Goal: Task Accomplishment & Management: Manage account settings

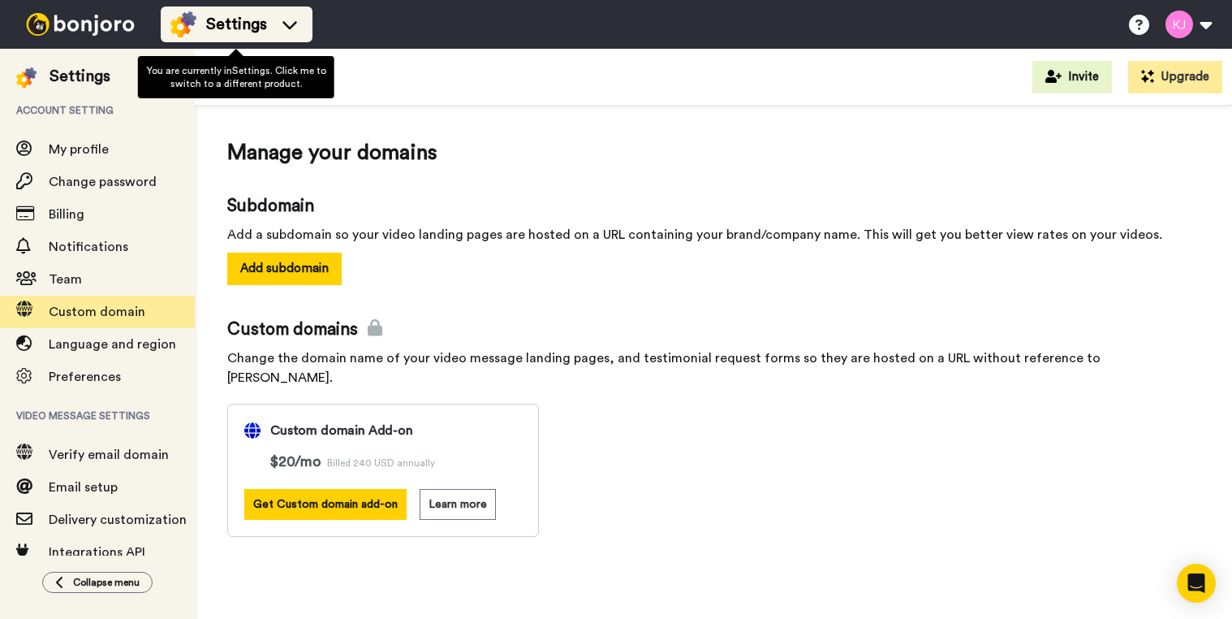
click at [249, 20] on span "Settings" at bounding box center [236, 24] width 61 height 23
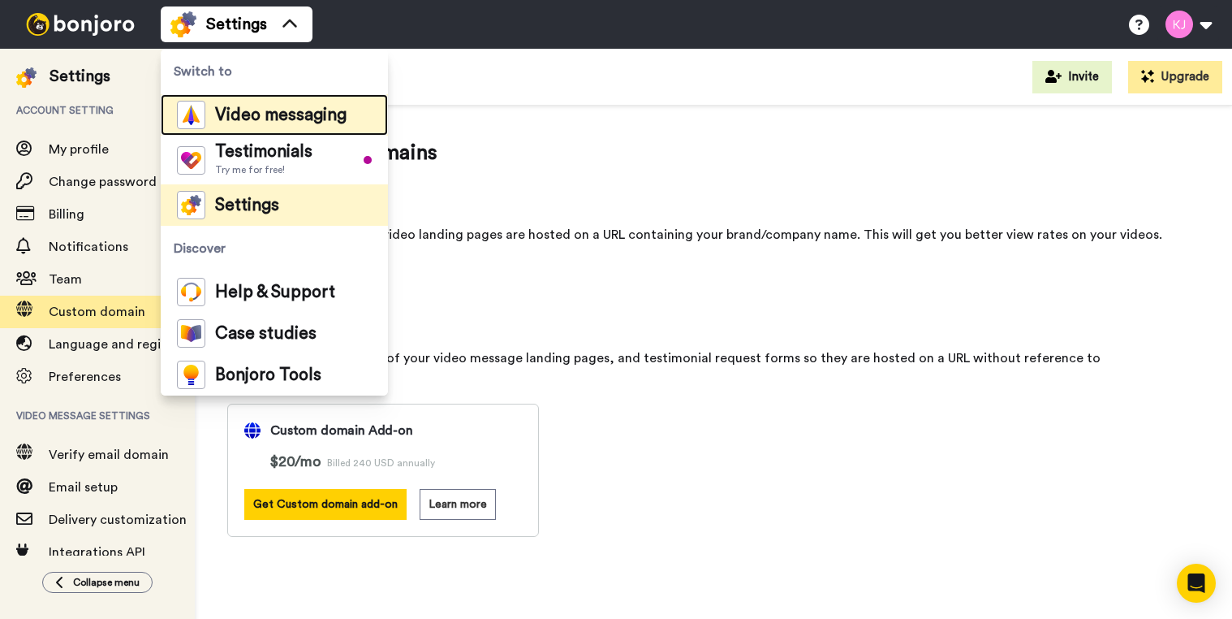
click at [265, 124] on div "Video messaging" at bounding box center [262, 115] width 170 height 28
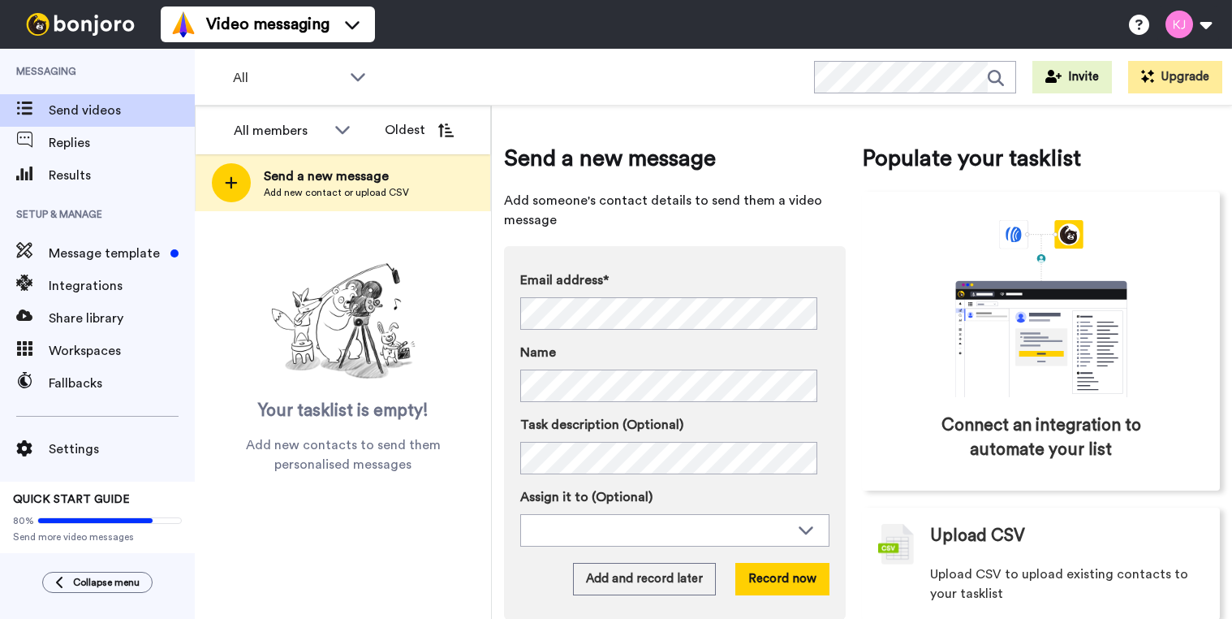
drag, startPoint x: 374, startPoint y: 372, endPoint x: 297, endPoint y: 372, distance: 77.1
drag, startPoint x: 297, startPoint y: 372, endPoint x: 248, endPoint y: 572, distance: 205.6
click at [249, 574] on div "All members All members Kristin Jensen Oldest Send a new message Add new contac…" at bounding box center [343, 362] width 297 height 513
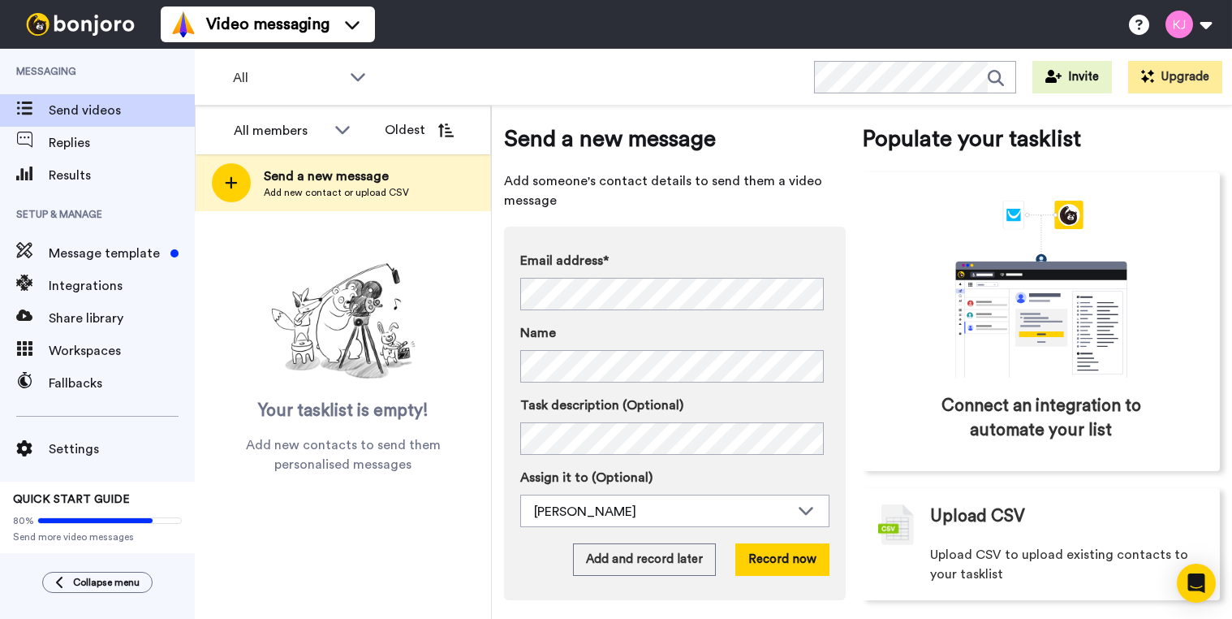
scroll to position [30, 0]
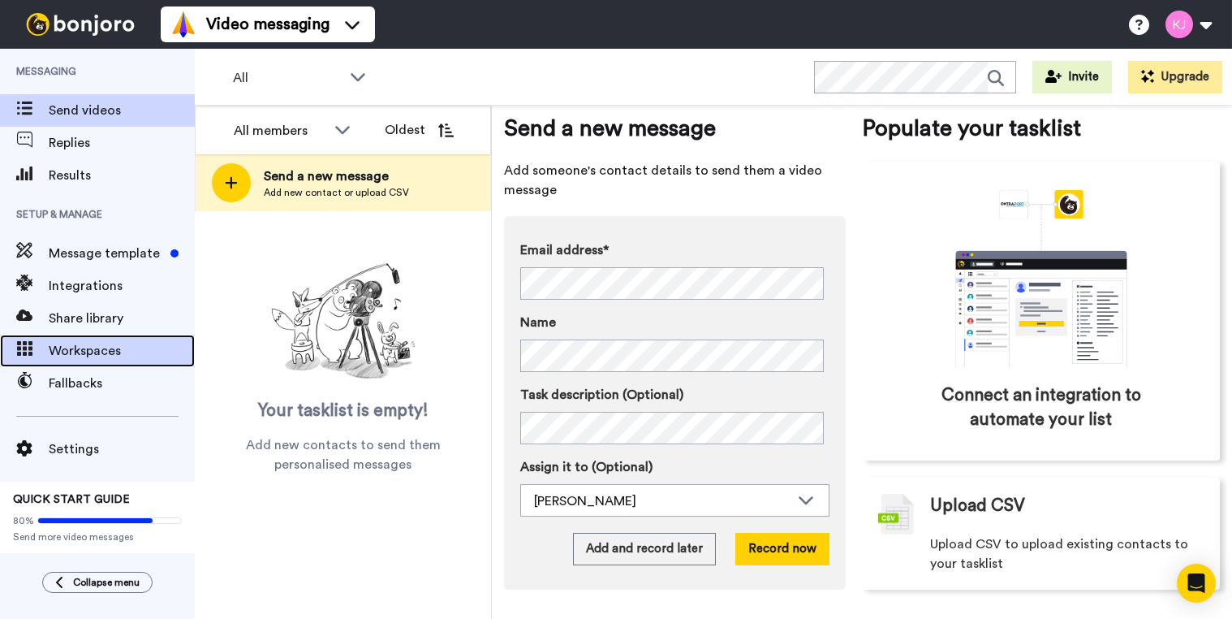
click at [94, 355] on span "Workspaces" at bounding box center [122, 350] width 146 height 19
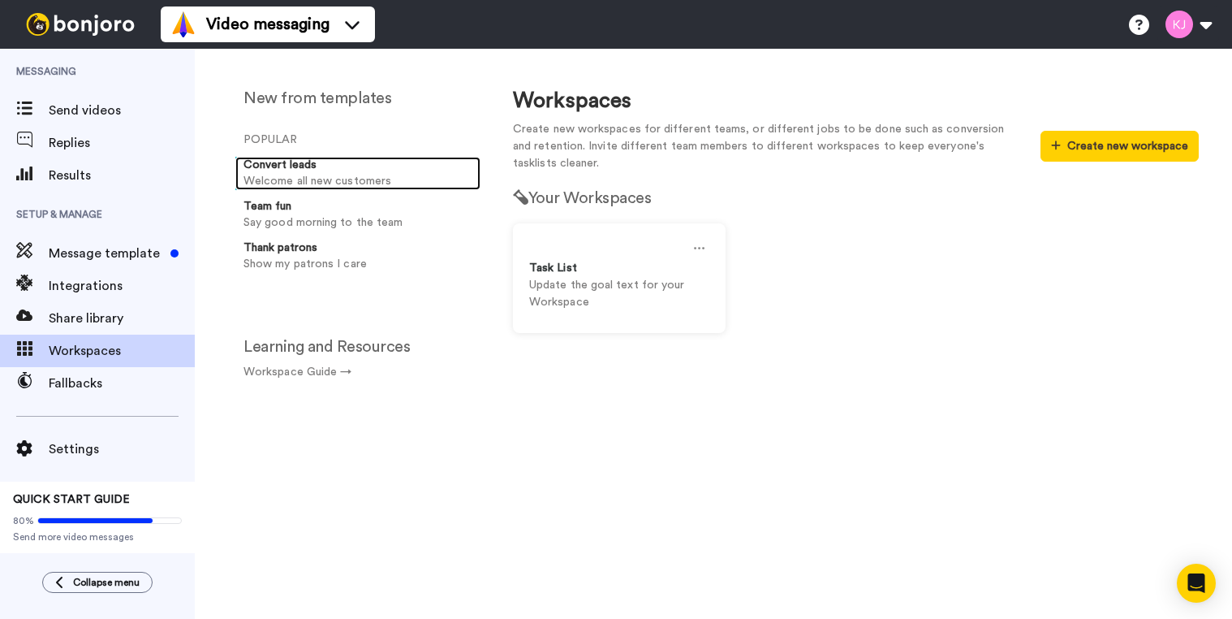
click at [289, 175] on p "Welcome all new customers" at bounding box center [359, 181] width 231 height 17
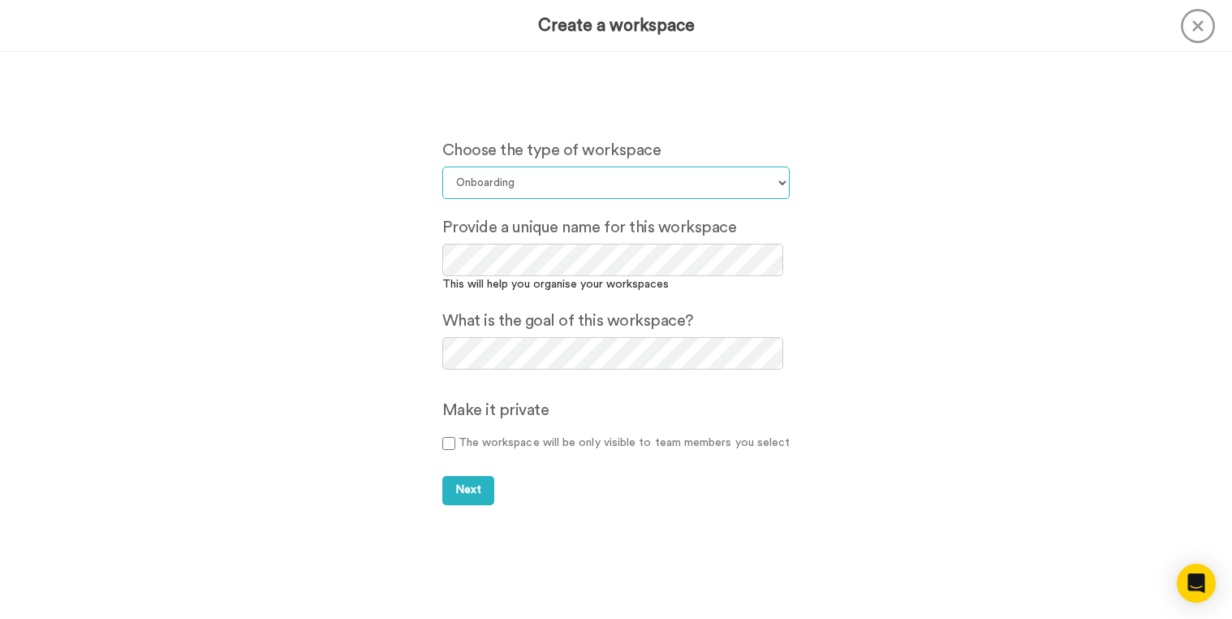
click at [558, 183] on select "Select your workspace type Default Onboarding Activation Retention Team updates…" at bounding box center [616, 182] width 348 height 32
select select "Lead Conversion"
click at [442, 166] on select "Select your workspace type Default Onboarding Activation Retention Team updates…" at bounding box center [616, 182] width 348 height 32
click at [339, 319] on div "Choose the type of workspace Select your workspace type Default Onboarding Acti…" at bounding box center [616, 335] width 1232 height 567
click at [411, 361] on div "Choose the type of workspace Select your workspace type Default Onboarding Acti…" at bounding box center [616, 335] width 1232 height 567
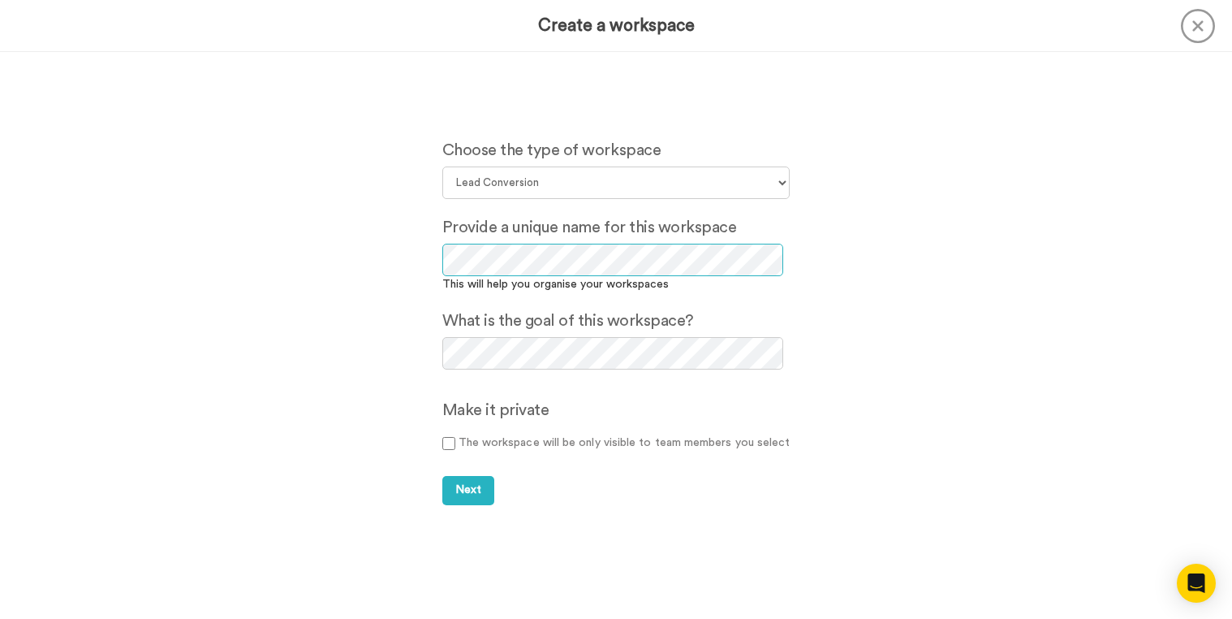
click at [364, 266] on div "Choose the type of workspace Select your workspace type Default Onboarding Acti…" at bounding box center [616, 335] width 1232 height 567
click at [473, 491] on span "Next" at bounding box center [468, 489] width 26 height 11
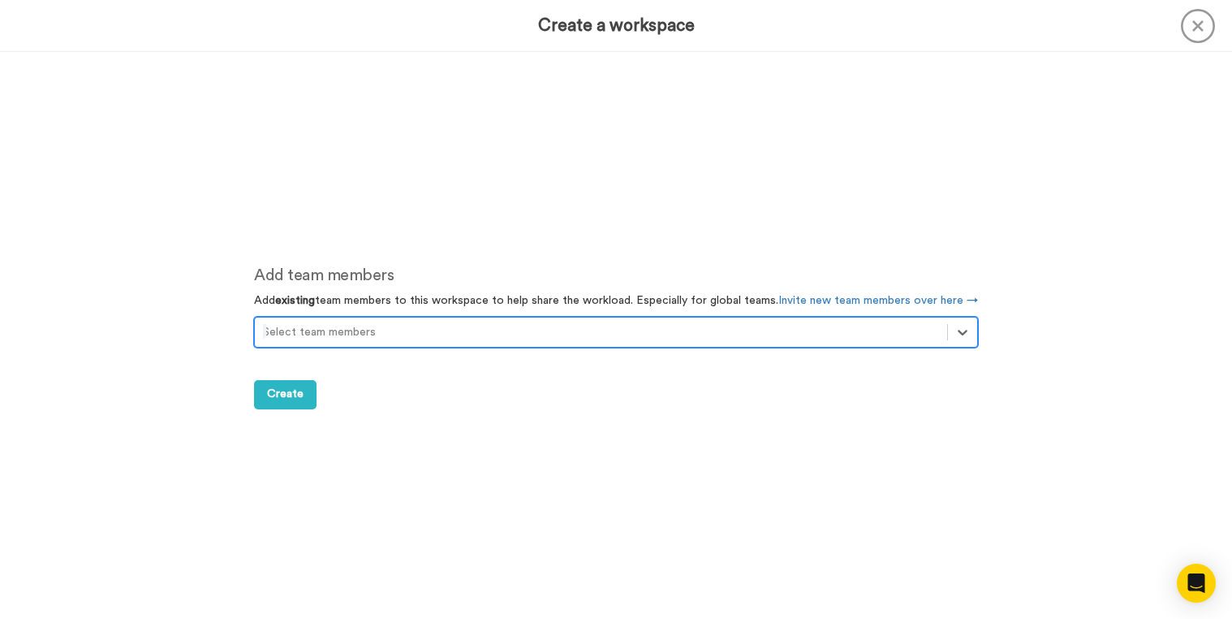
scroll to position [567, 0]
click at [368, 329] on div at bounding box center [601, 330] width 676 height 19
click at [369, 330] on div at bounding box center [601, 330] width 676 height 19
click at [287, 389] on span "Create" at bounding box center [285, 392] width 37 height 11
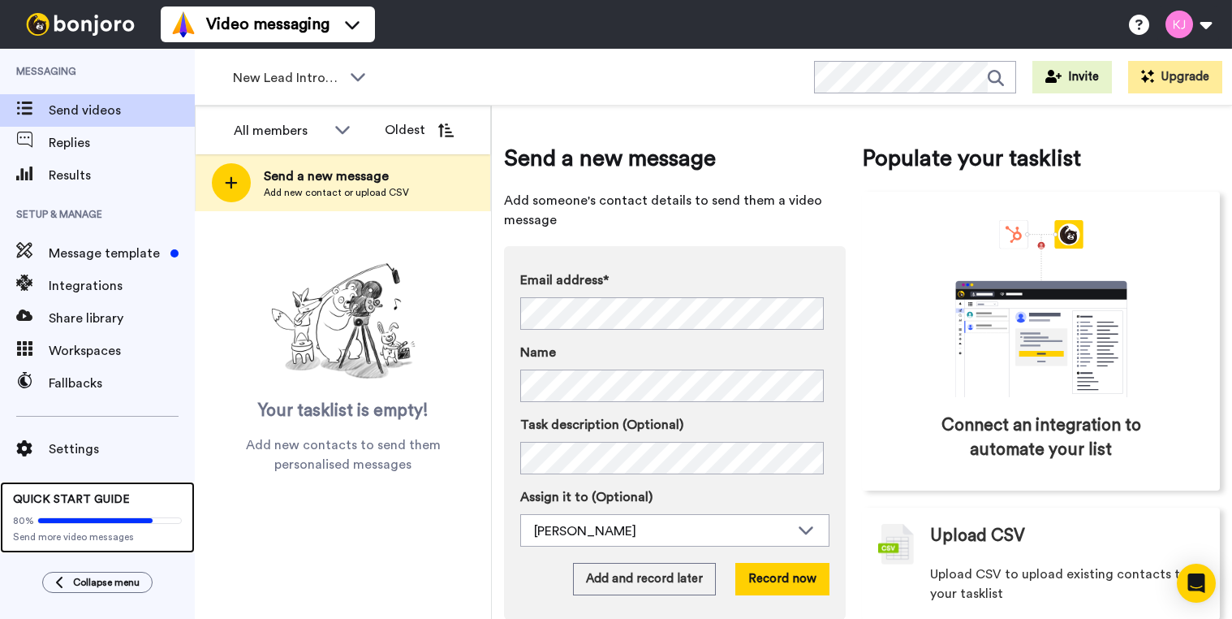
click at [135, 536] on span "Send more video messages" at bounding box center [97, 536] width 169 height 13
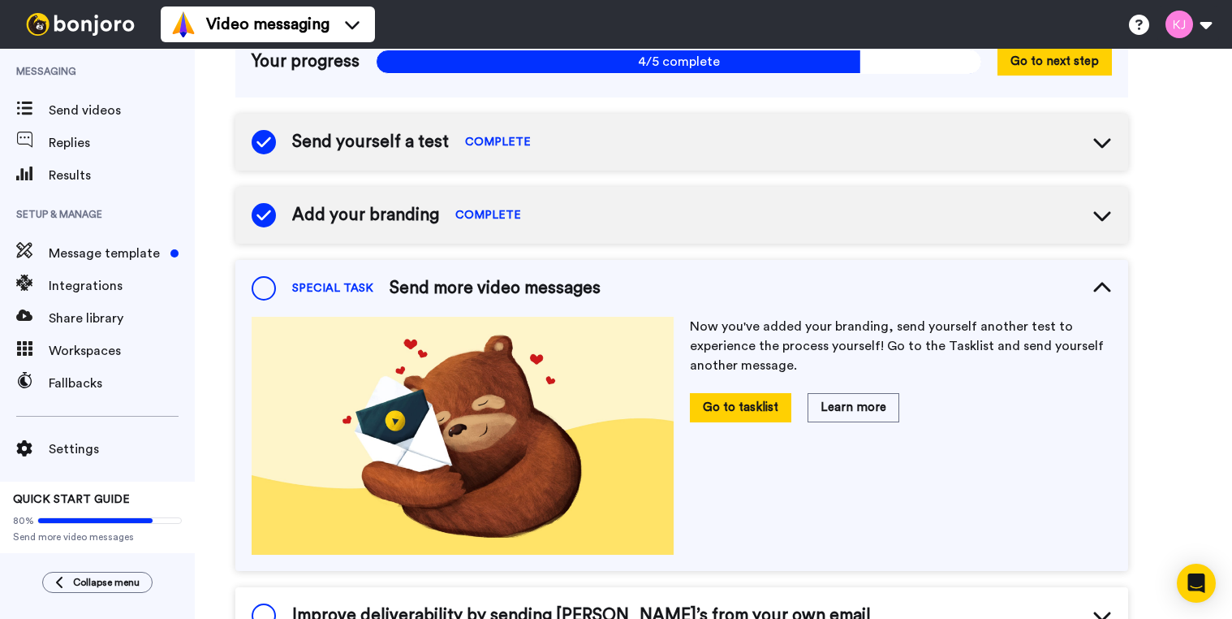
scroll to position [406, 0]
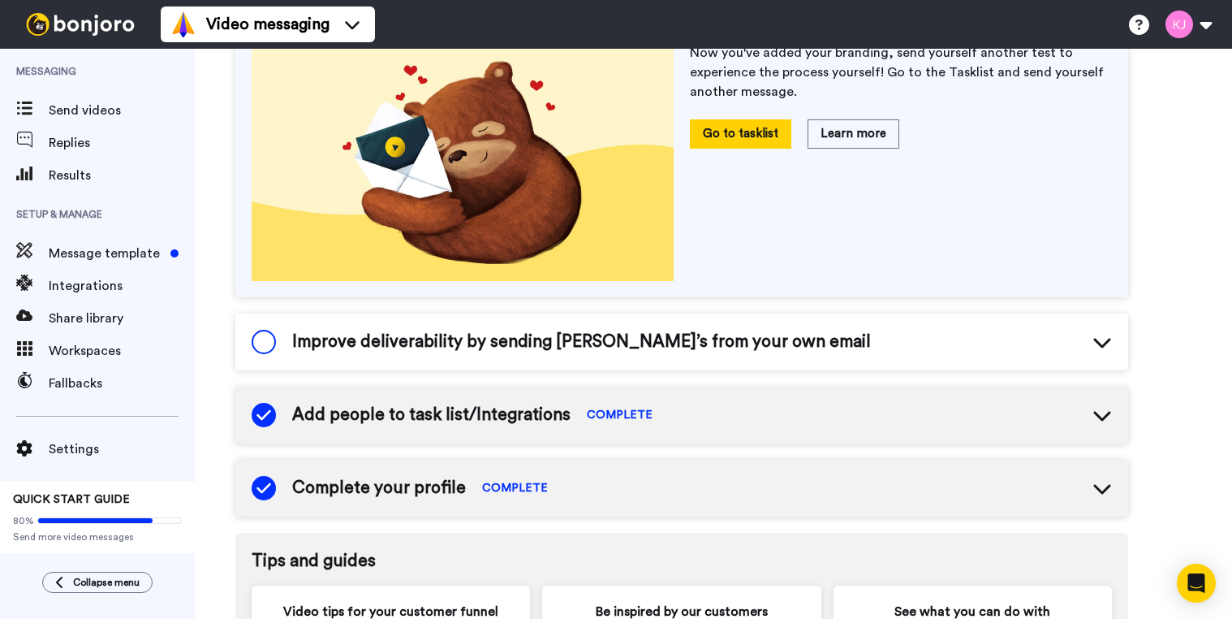
click at [661, 355] on div "Improve deliverability by sending [PERSON_NAME]’s from your own email" at bounding box center [681, 341] width 893 height 57
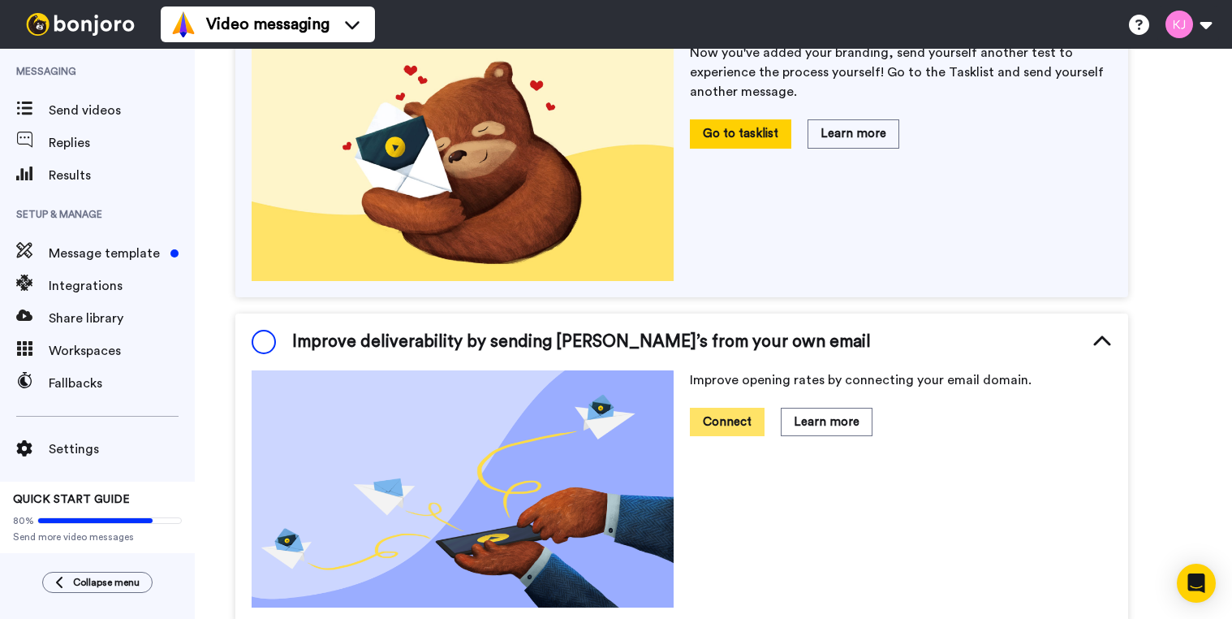
click at [704, 423] on button "Connect" at bounding box center [727, 422] width 75 height 28
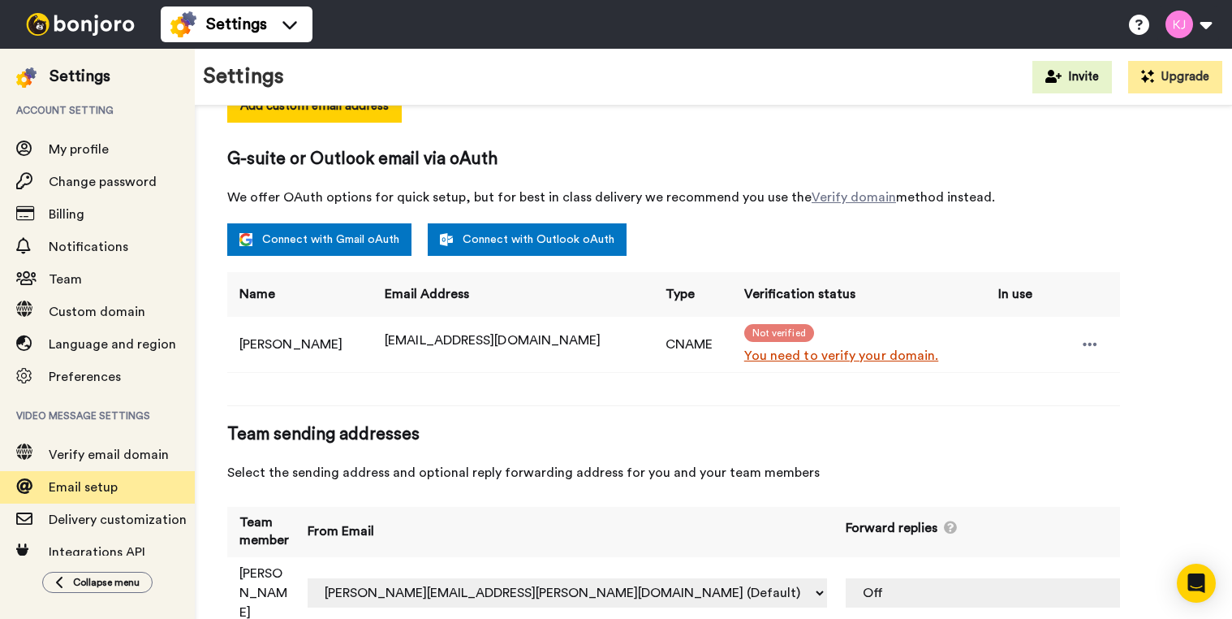
scroll to position [296, 0]
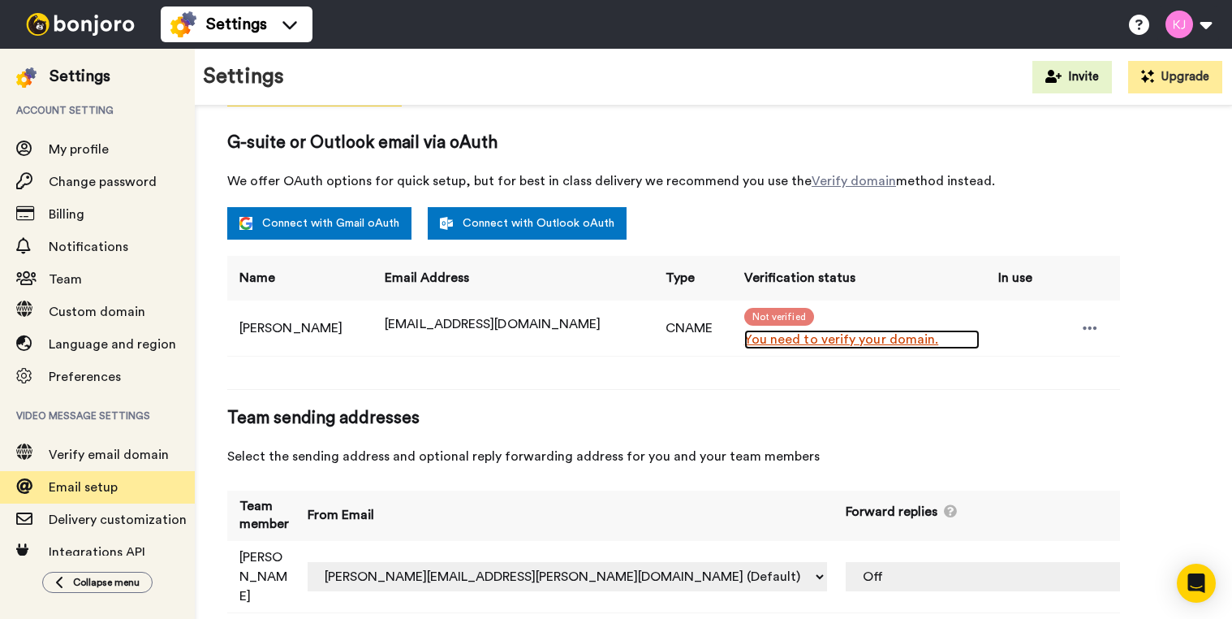
click at [768, 337] on link "You need to verify your domain." at bounding box center [861, 339] width 235 height 19
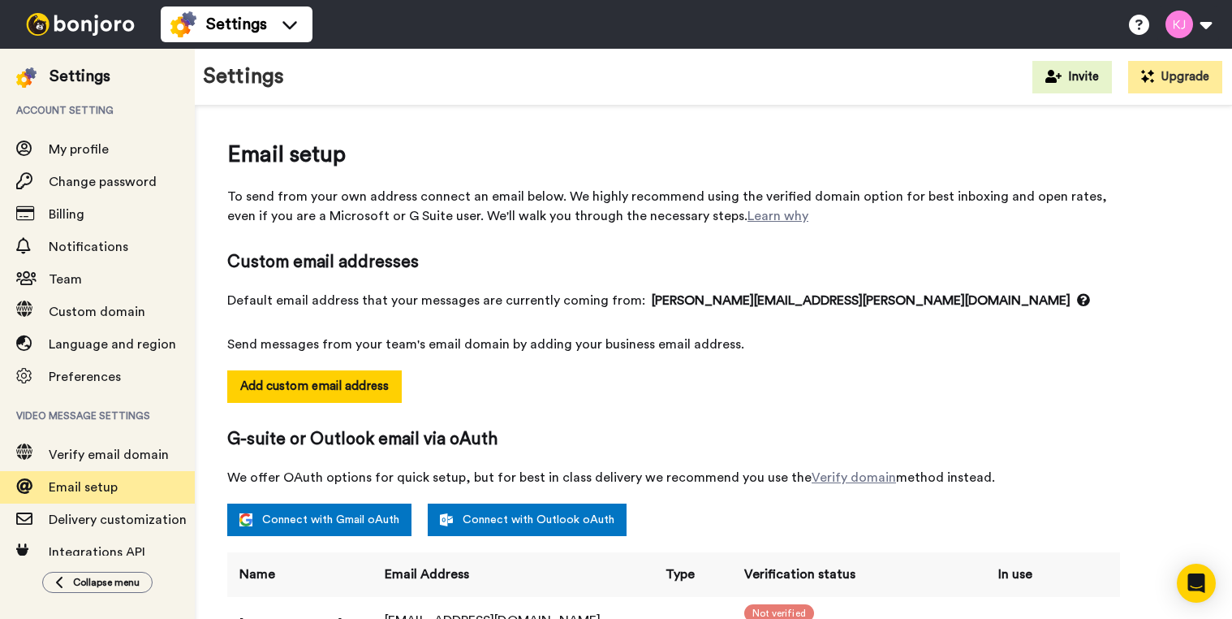
scroll to position [296, 0]
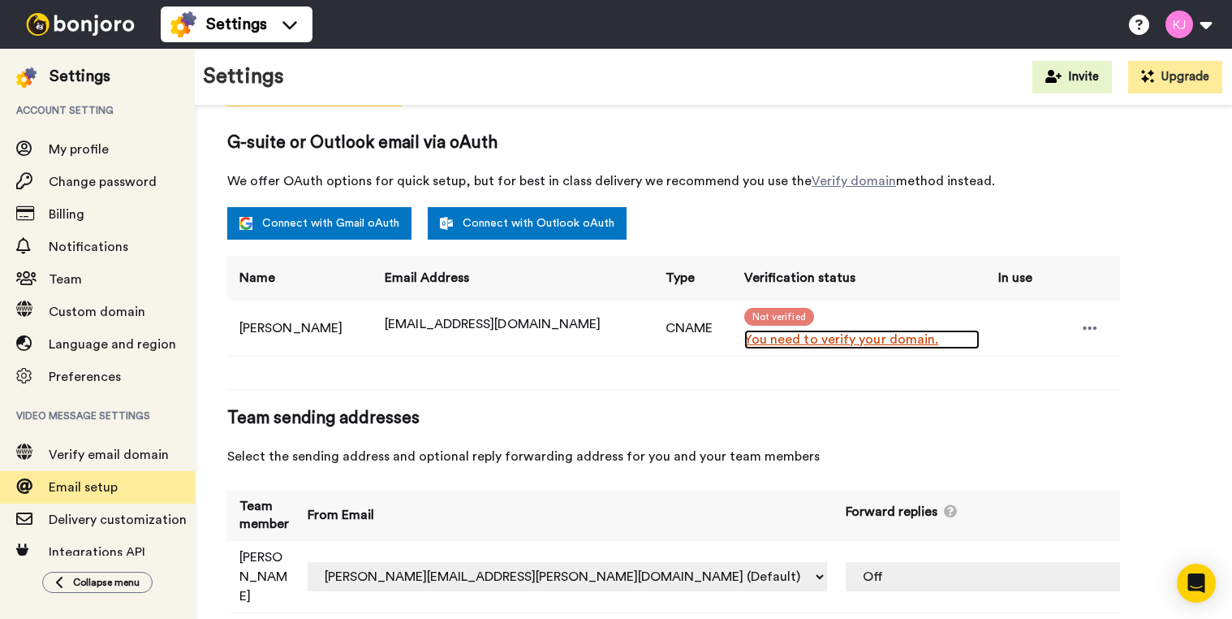
click at [744, 340] on link "You need to verify your domain." at bounding box center [861, 339] width 235 height 19
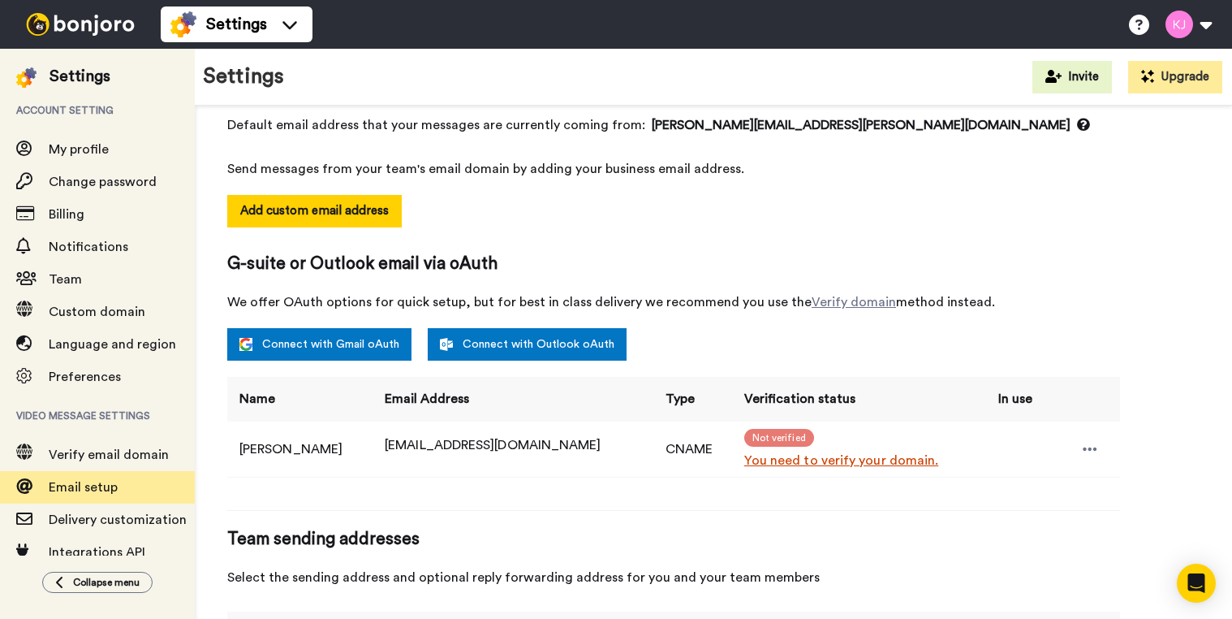
scroll to position [244, 0]
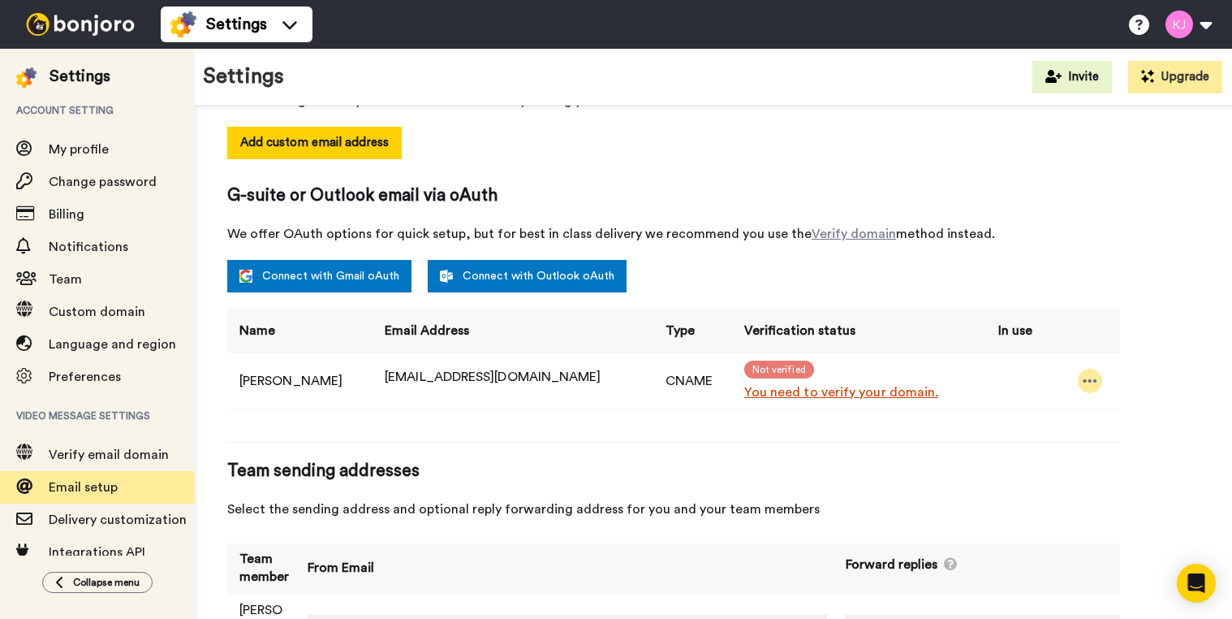
click at [1078, 377] on div at bounding box center [1090, 381] width 24 height 24
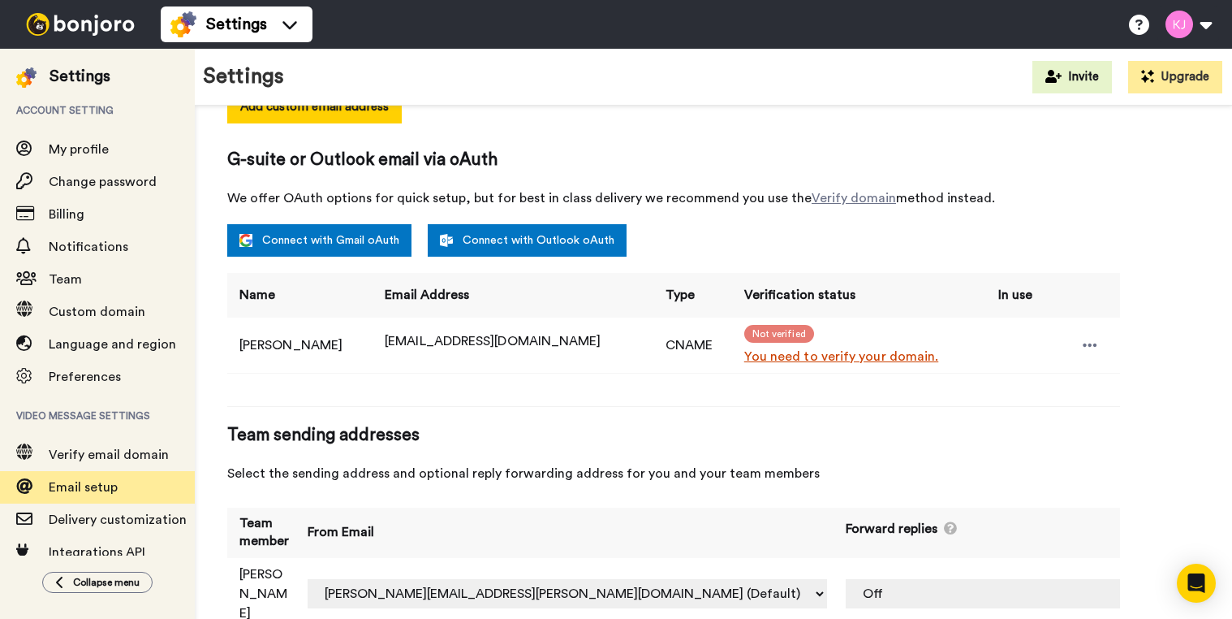
scroll to position [296, 0]
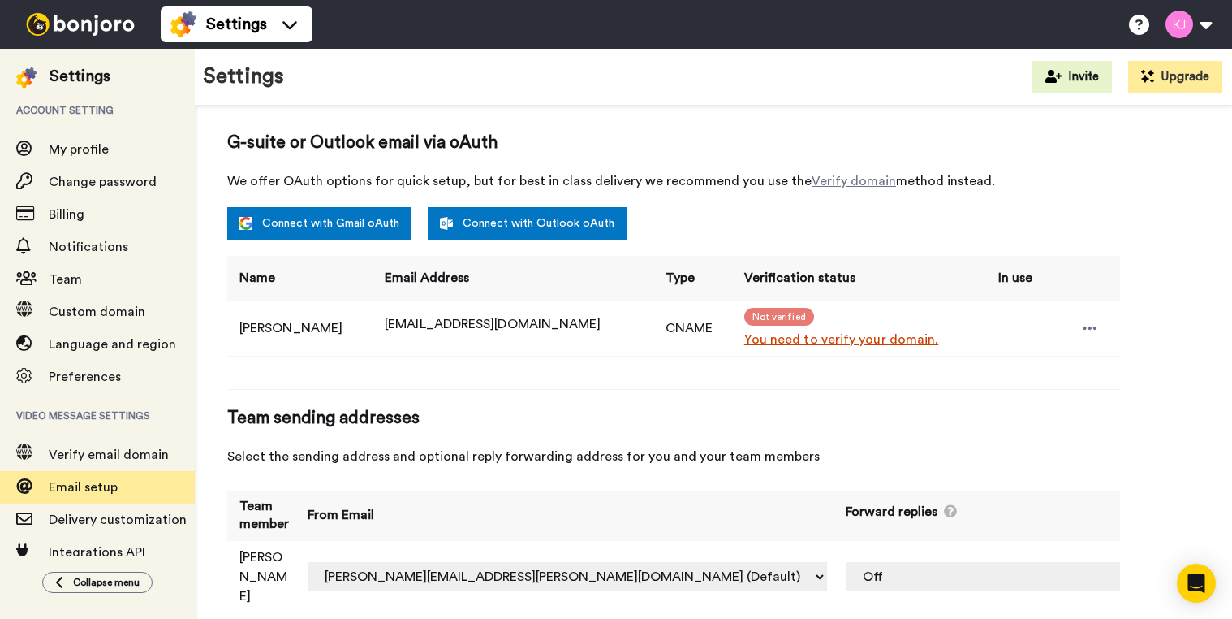
click at [744, 313] on span "Not verified" at bounding box center [779, 317] width 70 height 18
click at [654, 321] on td "CNAME" at bounding box center [693, 327] width 79 height 55
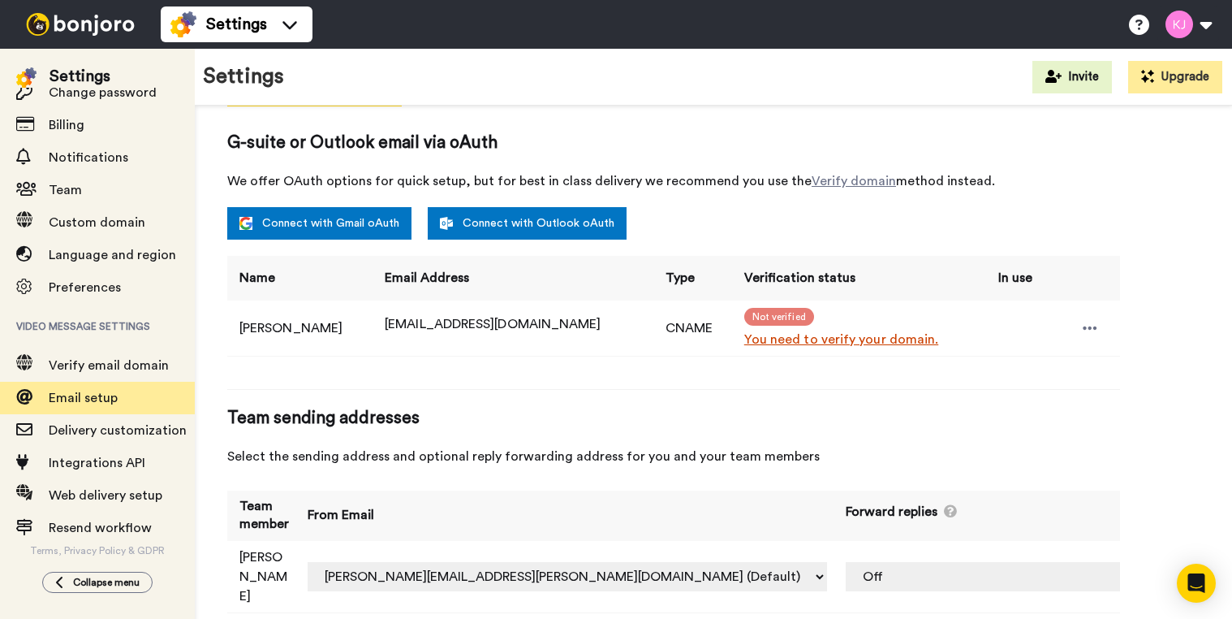
scroll to position [91, 0]
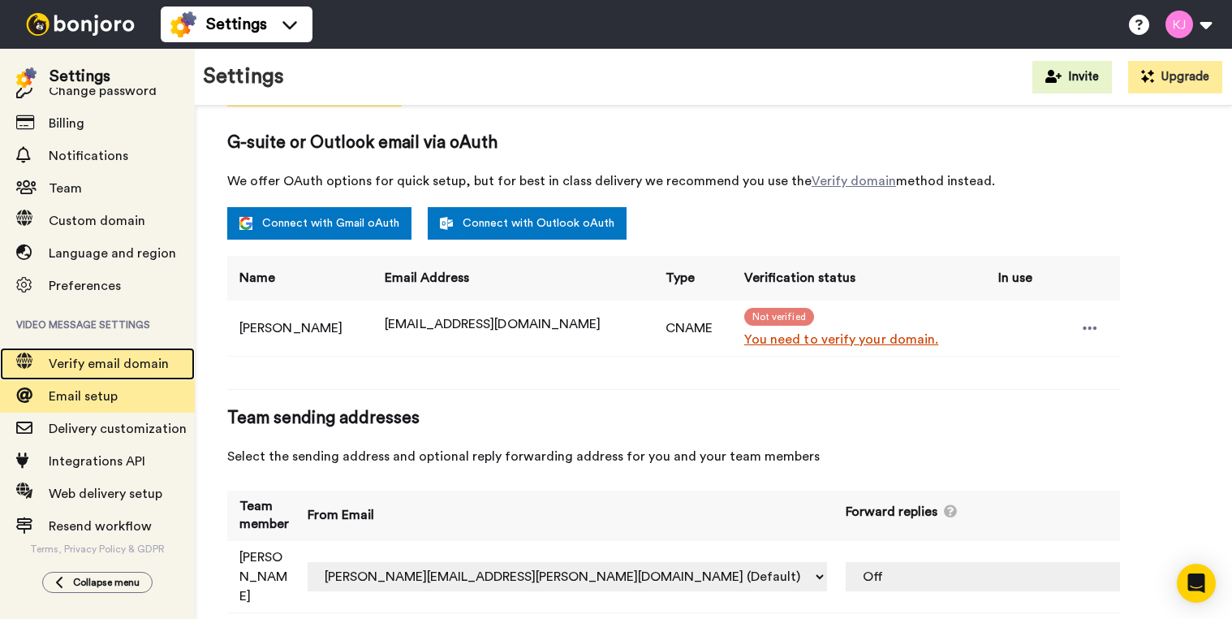
click at [117, 362] on span "Verify email domain" at bounding box center [109, 363] width 120 height 13
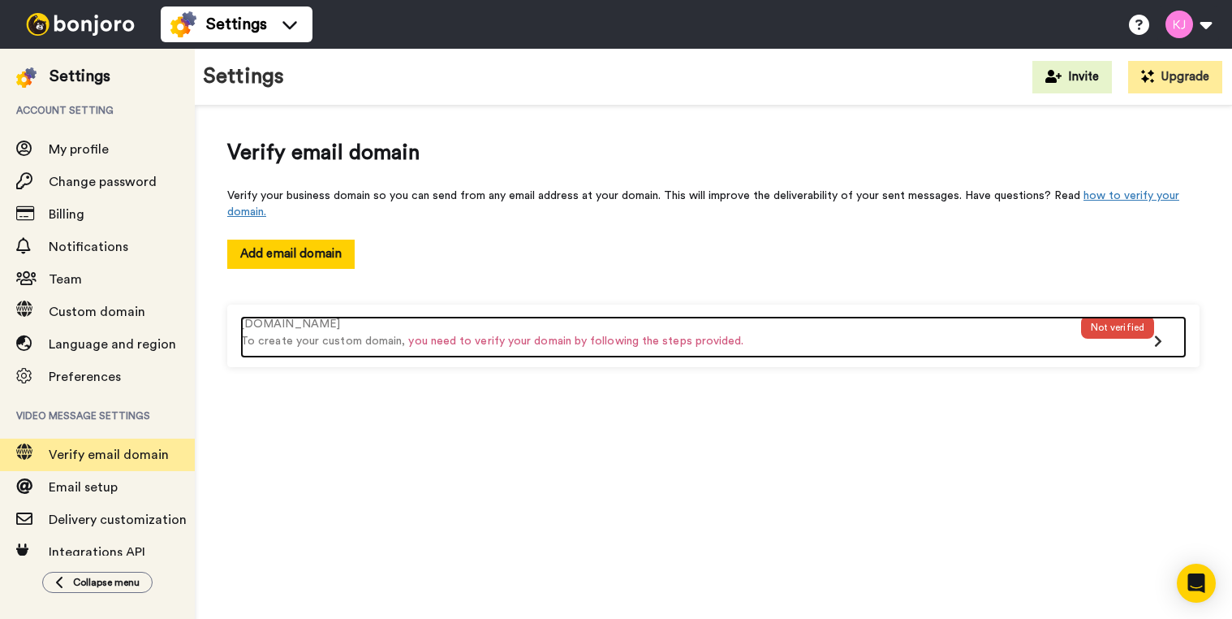
click at [1094, 333] on div "Not verified" at bounding box center [1117, 327] width 73 height 23
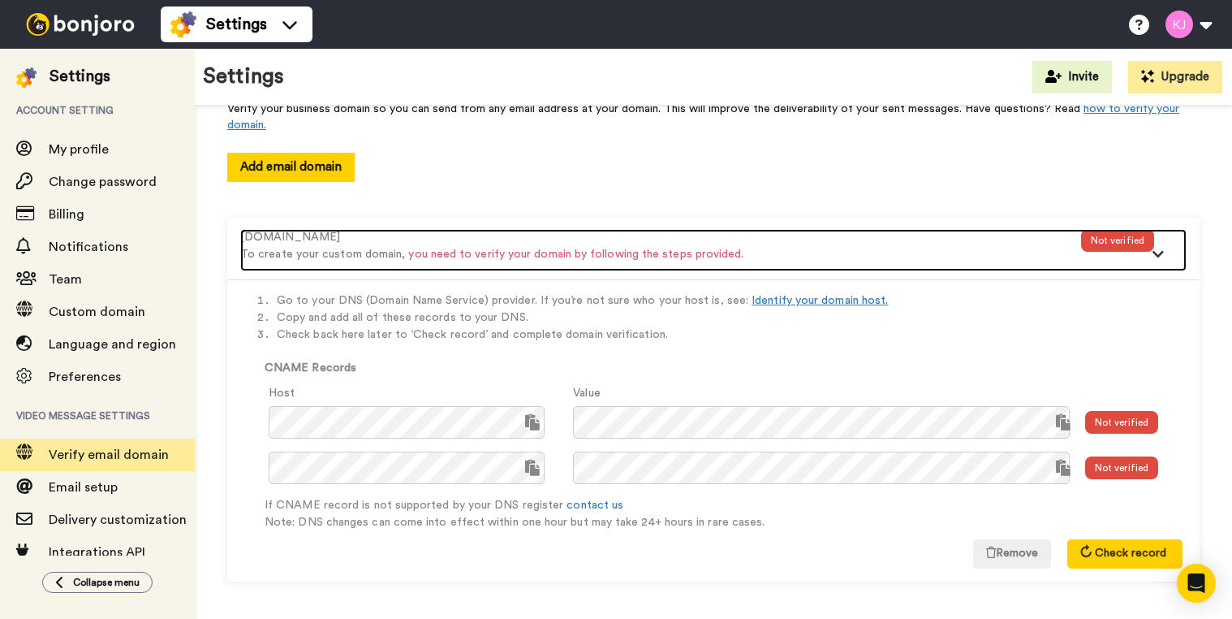
scroll to position [88, 0]
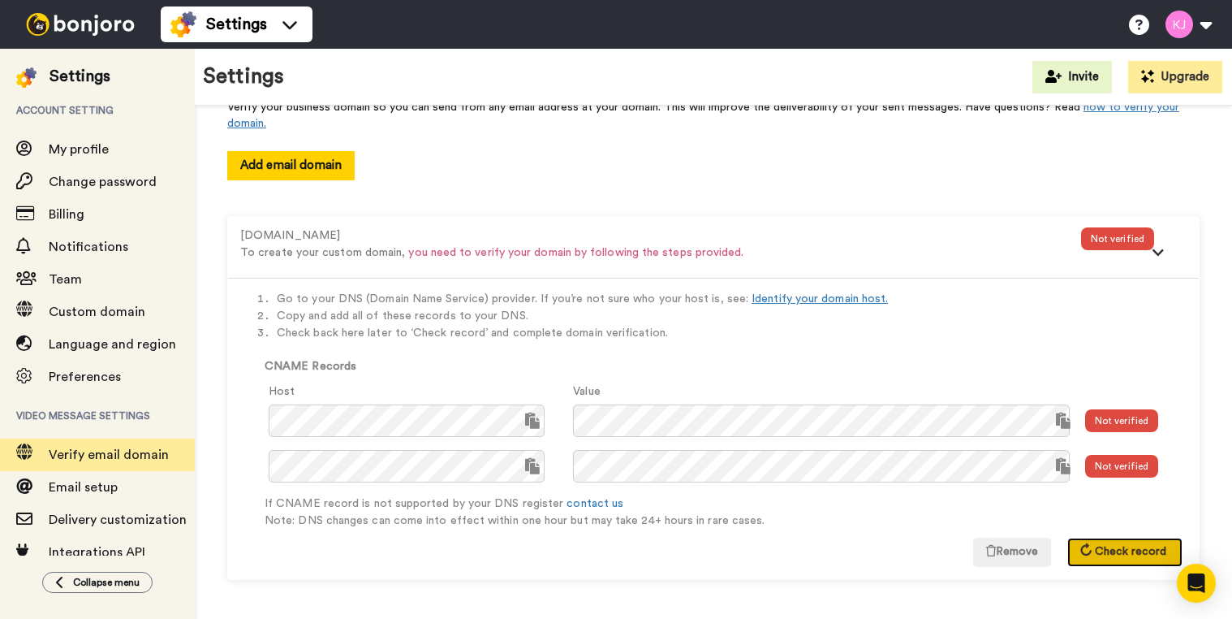
click at [1145, 548] on span "Check record" at bounding box center [1130, 551] width 71 height 11
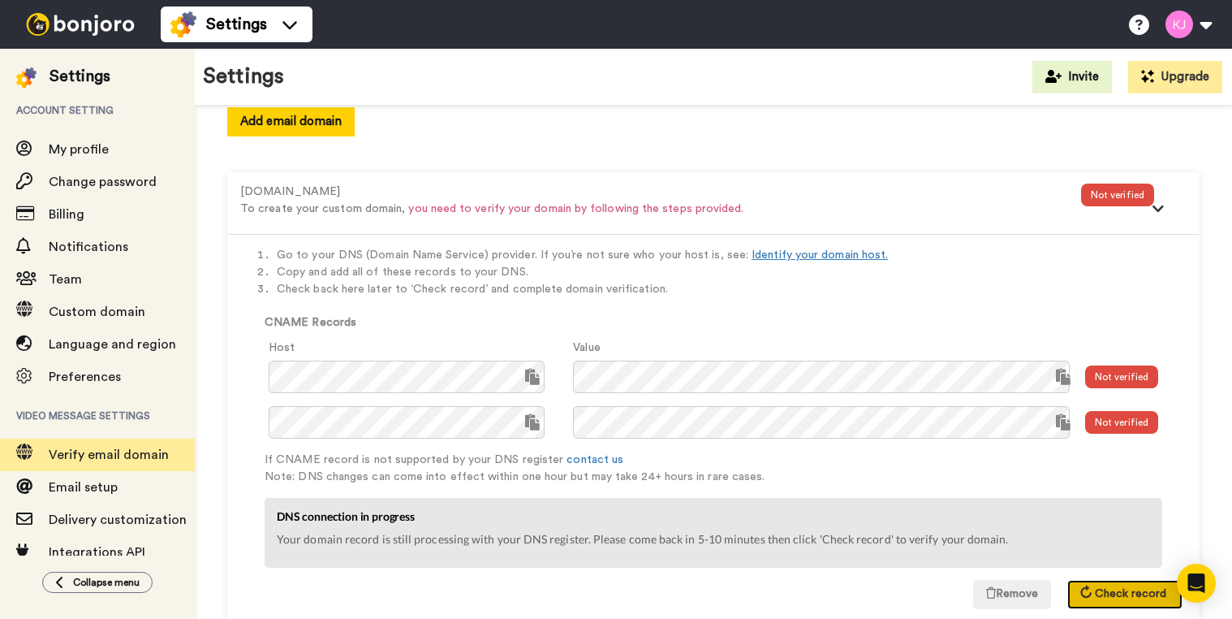
scroll to position [175, 0]
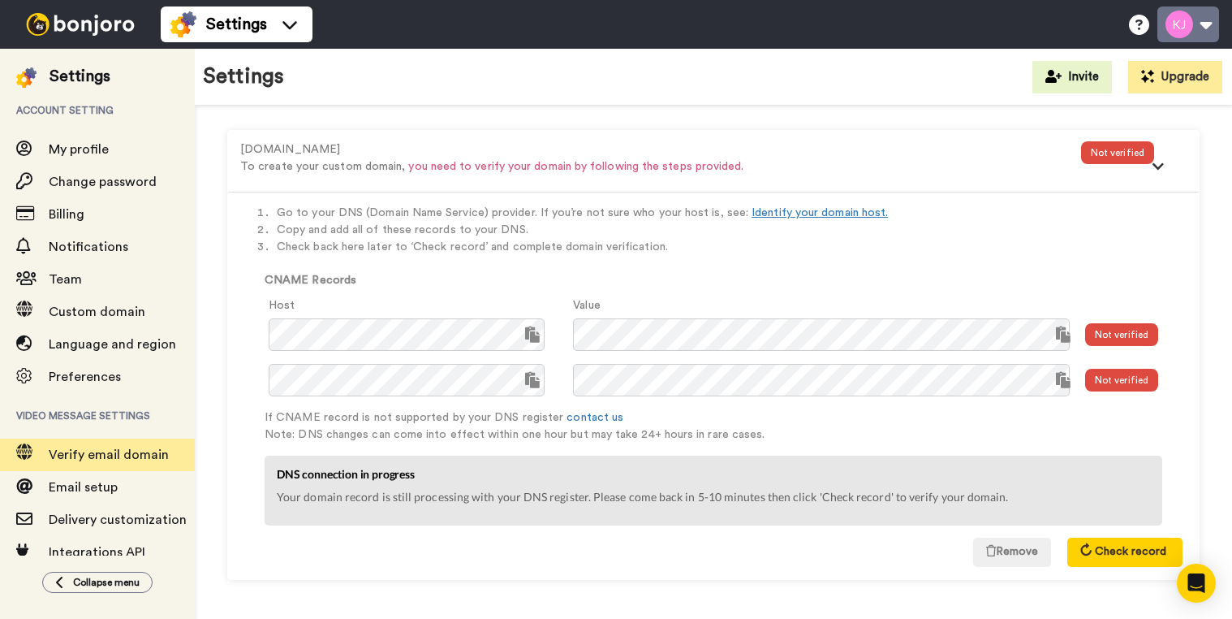
click at [1211, 29] on button at bounding box center [1189, 24] width 62 height 36
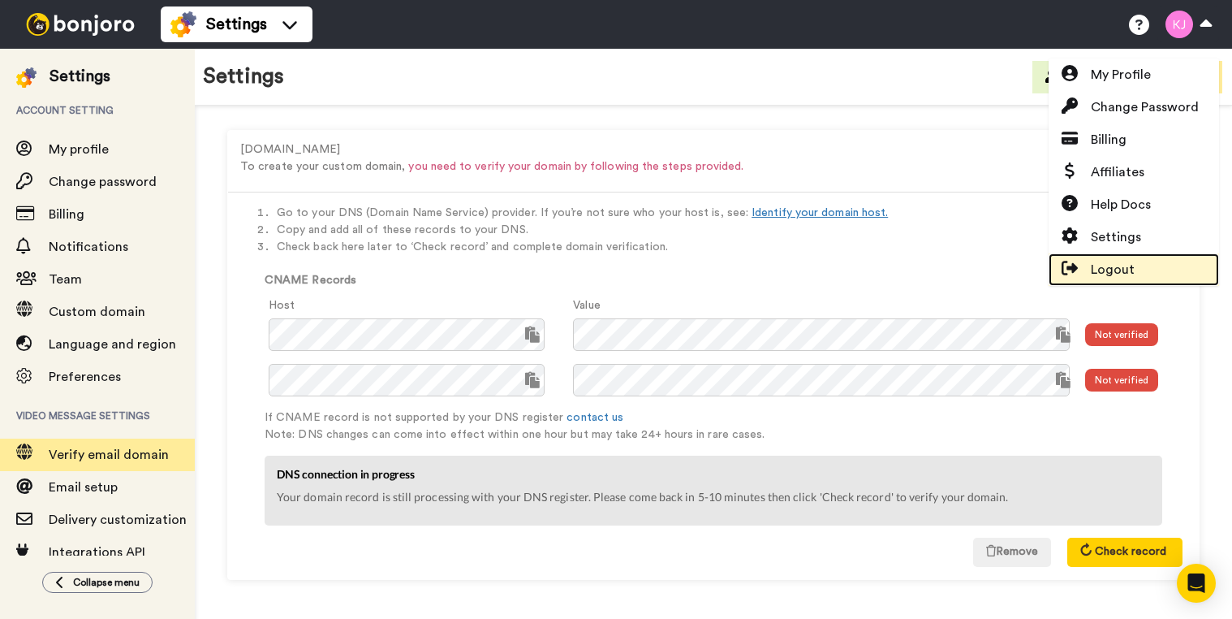
click at [1138, 268] on link "Logout" at bounding box center [1134, 269] width 170 height 32
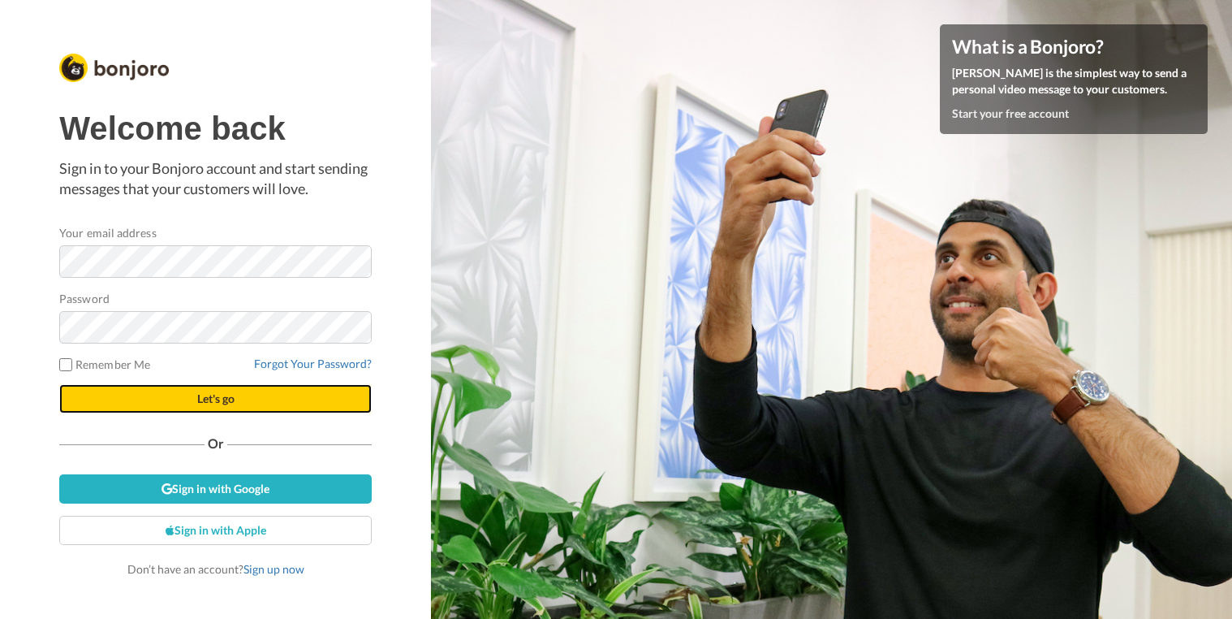
click at [225, 400] on span "Let's go" at bounding box center [215, 398] width 37 height 14
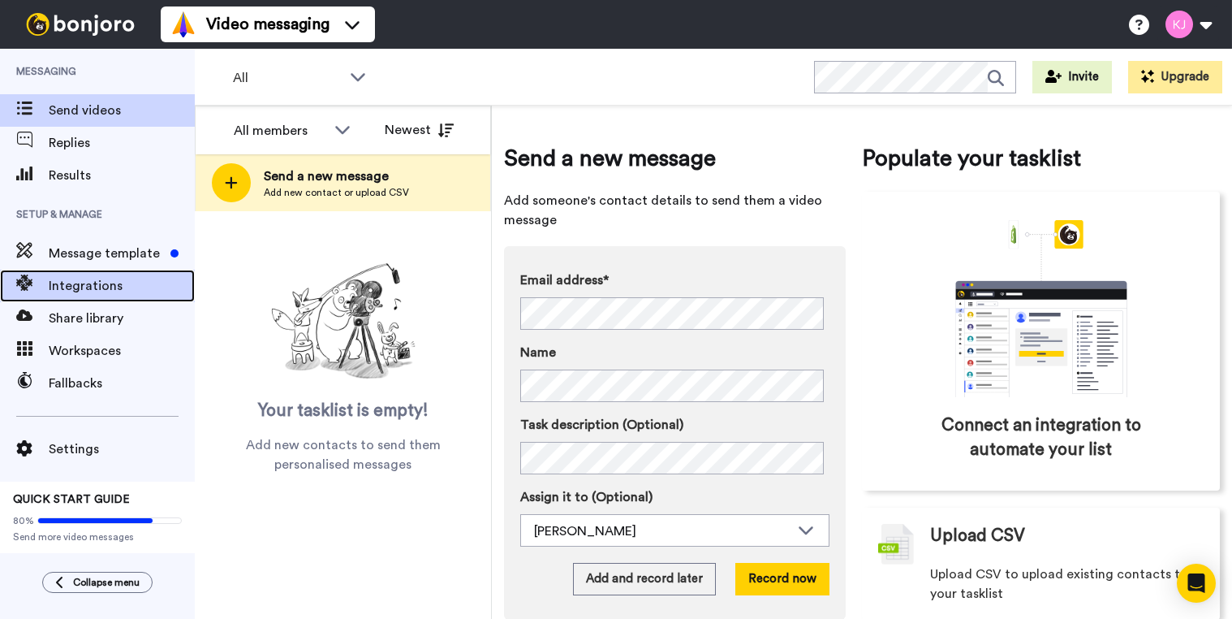
click at [101, 283] on span "Integrations" at bounding box center [122, 285] width 146 height 19
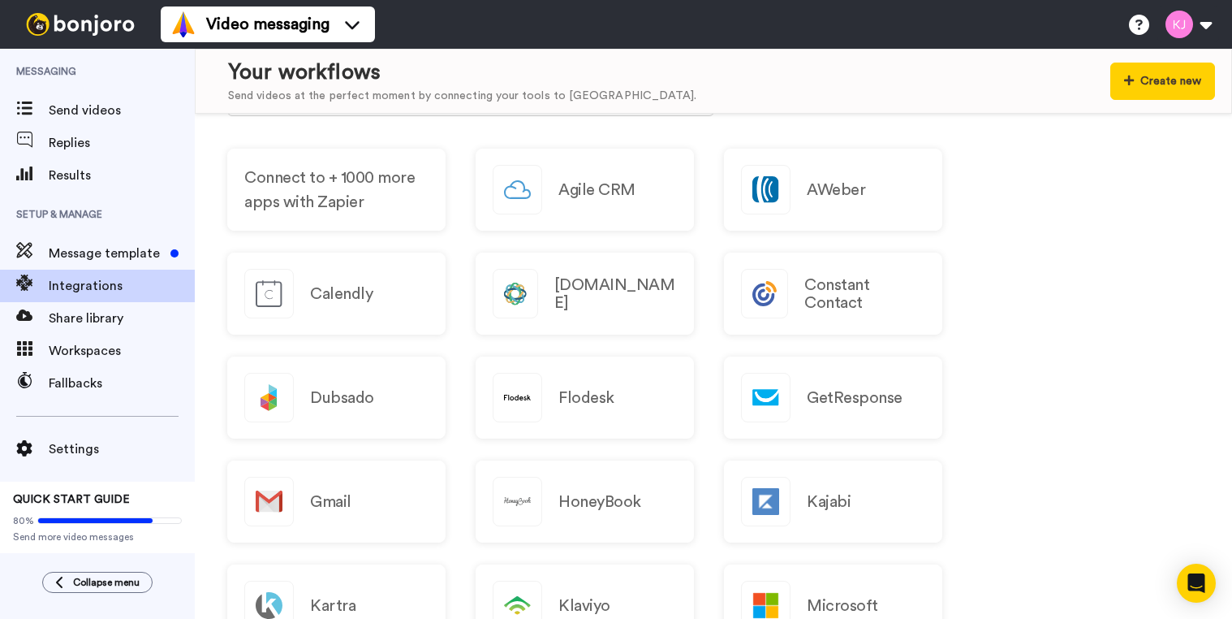
scroll to position [1010, 0]
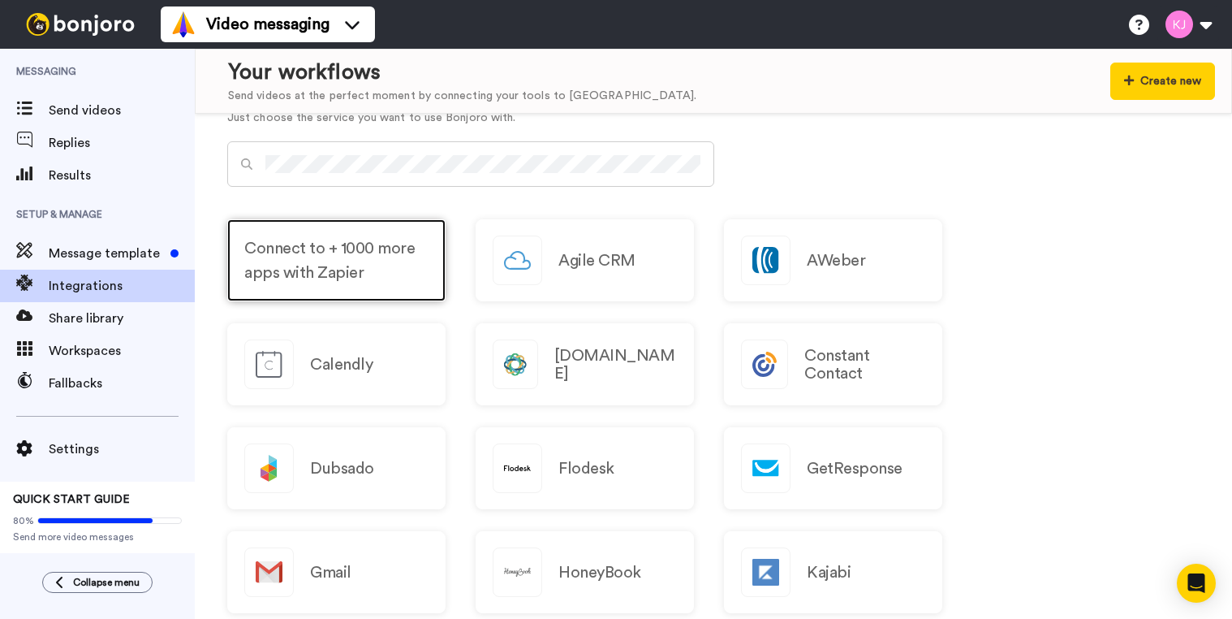
click at [334, 247] on span "Connect to + 1000 more apps with Zapier" at bounding box center [336, 260] width 184 height 49
